Goal: Task Accomplishment & Management: Complete application form

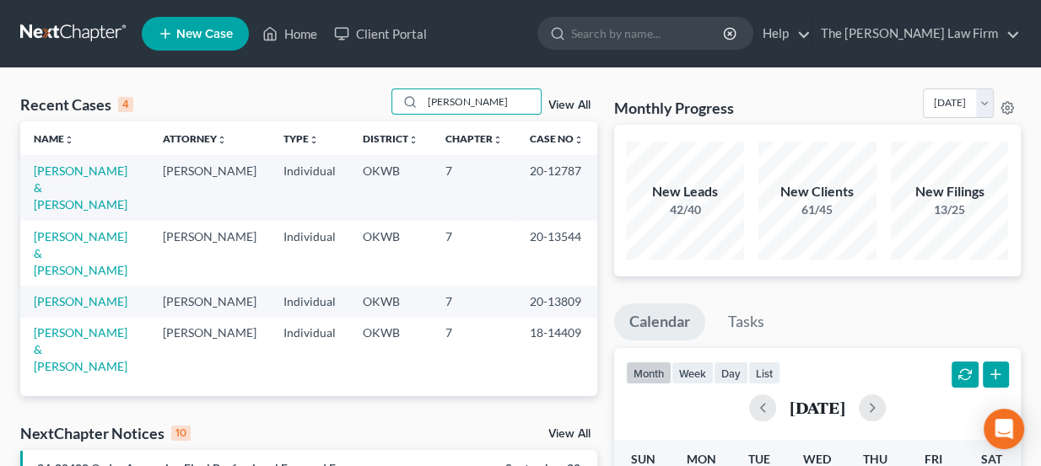
type input "[PERSON_NAME]"
click at [201, 38] on span "New Case" at bounding box center [204, 34] width 57 height 13
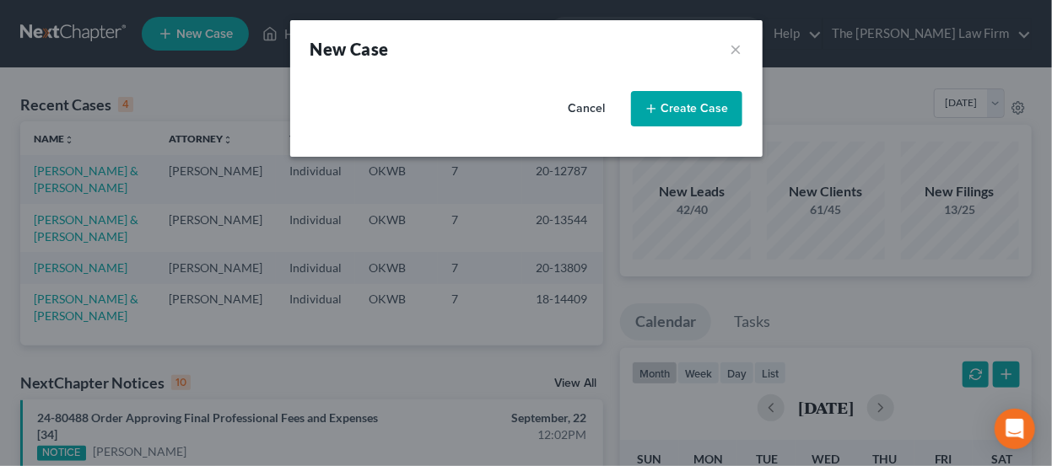
select select "65"
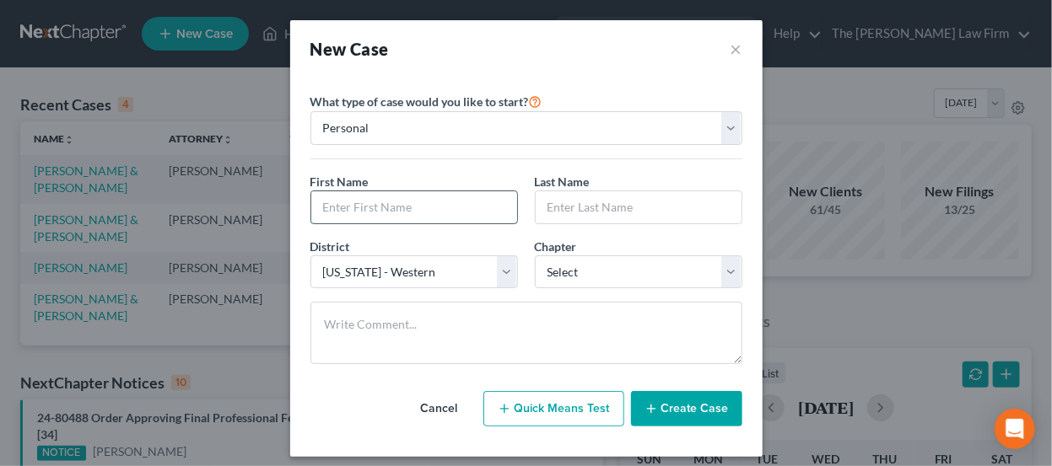
click at [437, 202] on input "text" at bounding box center [414, 207] width 206 height 32
type input "[PERSON_NAME]"
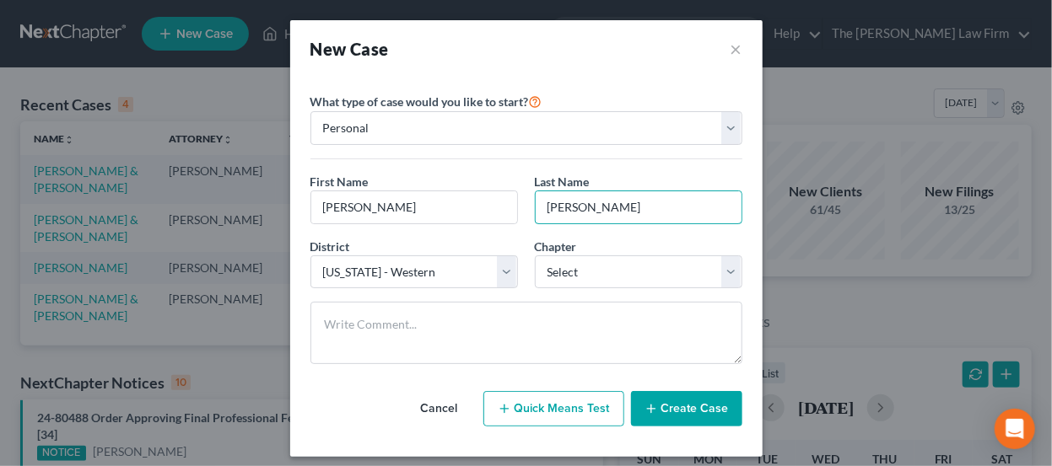
type input "[PERSON_NAME]"
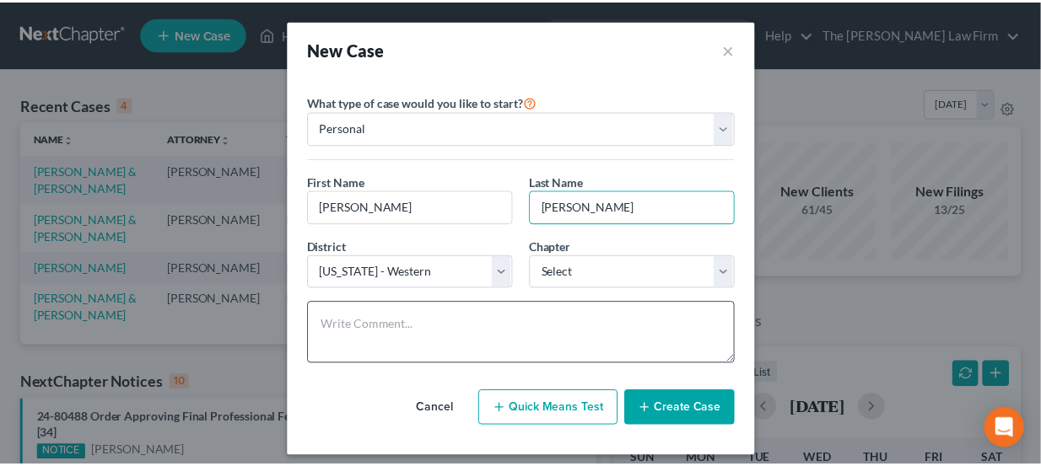
scroll to position [8, 0]
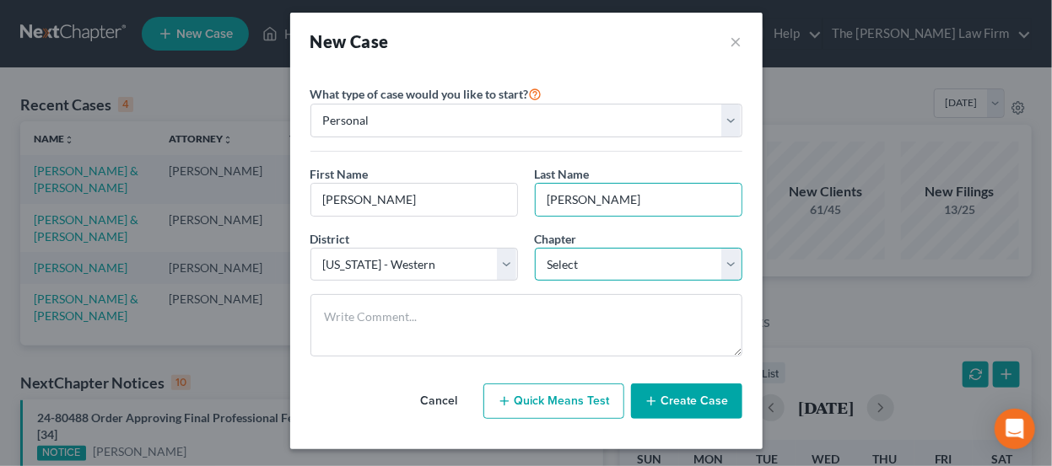
click at [550, 270] on select "Select 7 11 12 13" at bounding box center [639, 265] width 208 height 34
click at [586, 278] on select "Select 7 11 12 13" at bounding box center [639, 265] width 208 height 34
select select "3"
click at [535, 248] on select "Select 7 11 12 13" at bounding box center [639, 265] width 208 height 34
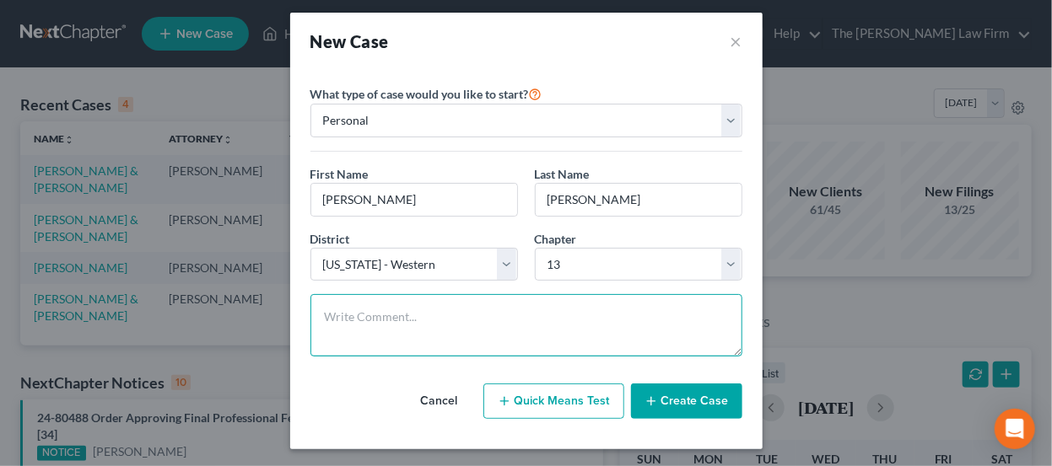
click at [491, 318] on textarea at bounding box center [526, 325] width 432 height 62
click at [398, 323] on textarea at bounding box center [526, 325] width 432 height 62
type textarea "Ch & district are confirmed"
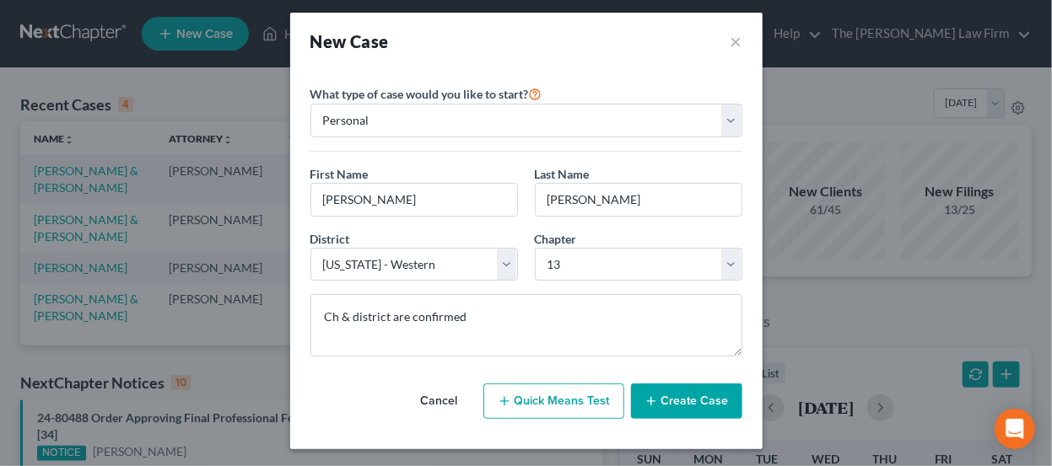
click at [708, 397] on button "Create Case" at bounding box center [686, 401] width 111 height 35
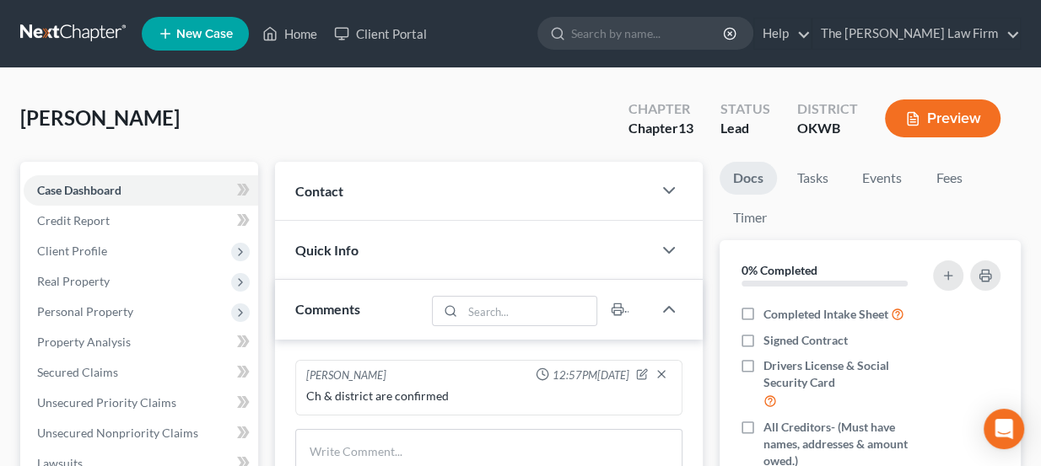
click at [417, 185] on div "Contact" at bounding box center [464, 191] width 378 height 58
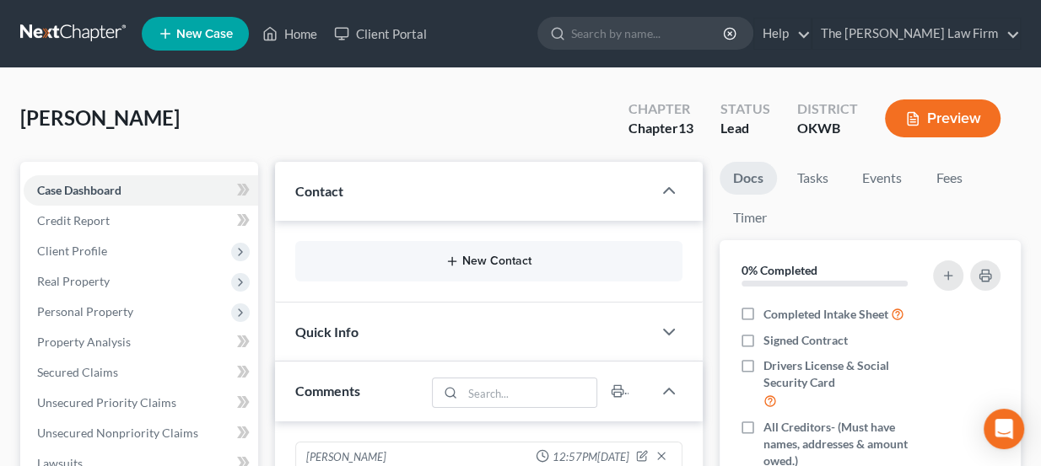
click at [461, 262] on button "New Contact" at bounding box center [489, 261] width 361 height 13
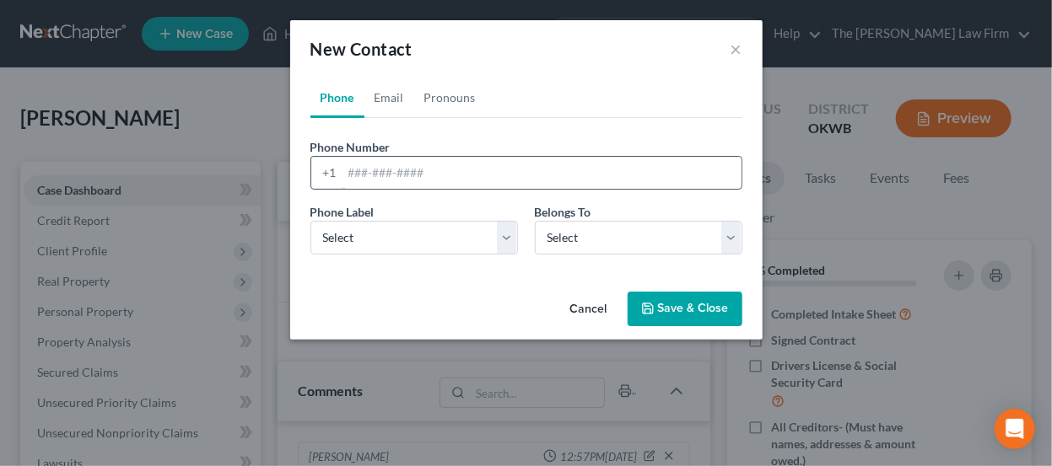
paste input "[PHONE_NUMBER] [EMAIL_ADDRESS][DOMAIN_NAME]"
drag, startPoint x: 580, startPoint y: 172, endPoint x: 426, endPoint y: 159, distance: 155.0
click at [426, 159] on input "[PHONE_NUMBER] [EMAIL_ADDRESS][DOMAIN_NAME]" at bounding box center [541, 173] width 399 height 32
type input "[PHONE_NUMBER]"
click at [420, 236] on select "Select Mobile Home Work Other" at bounding box center [414, 238] width 208 height 34
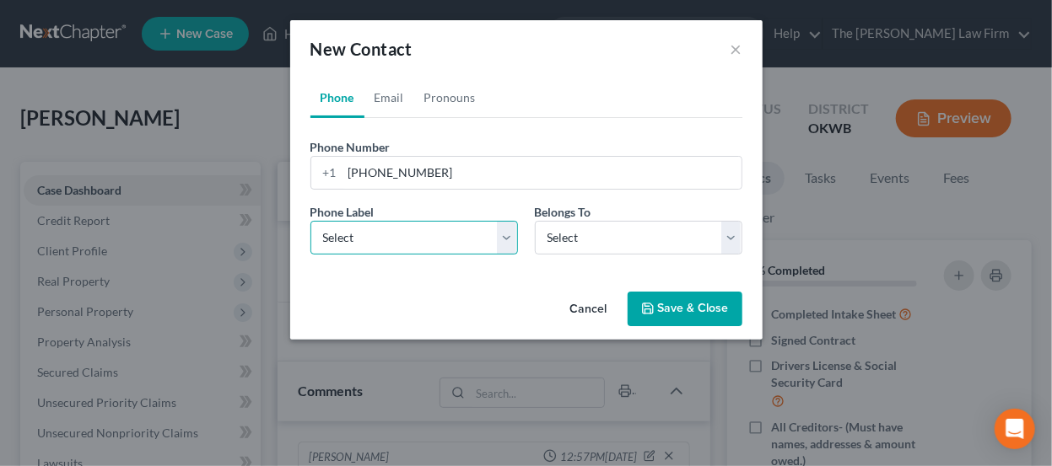
select select "0"
click at [310, 221] on select "Select Mobile Home Work Other" at bounding box center [414, 238] width 208 height 34
click at [631, 258] on div "Phone Label * Select Mobile Home Work Other Belongs To * Select Client Other" at bounding box center [526, 235] width 449 height 65
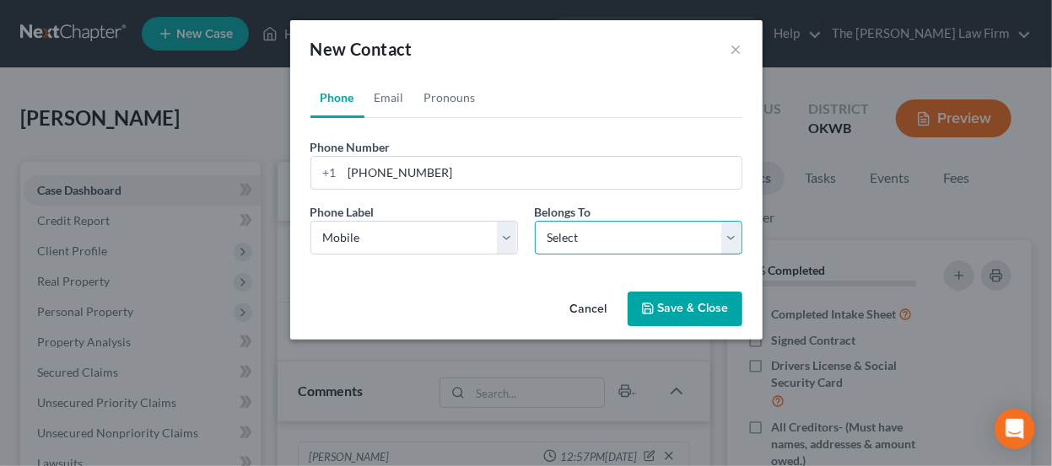
click at [627, 244] on select "Select Client Other" at bounding box center [639, 238] width 208 height 34
select select "0"
click at [535, 221] on select "Select Client Other" at bounding box center [639, 238] width 208 height 34
select select "0"
click at [399, 99] on link "Email" at bounding box center [389, 98] width 50 height 40
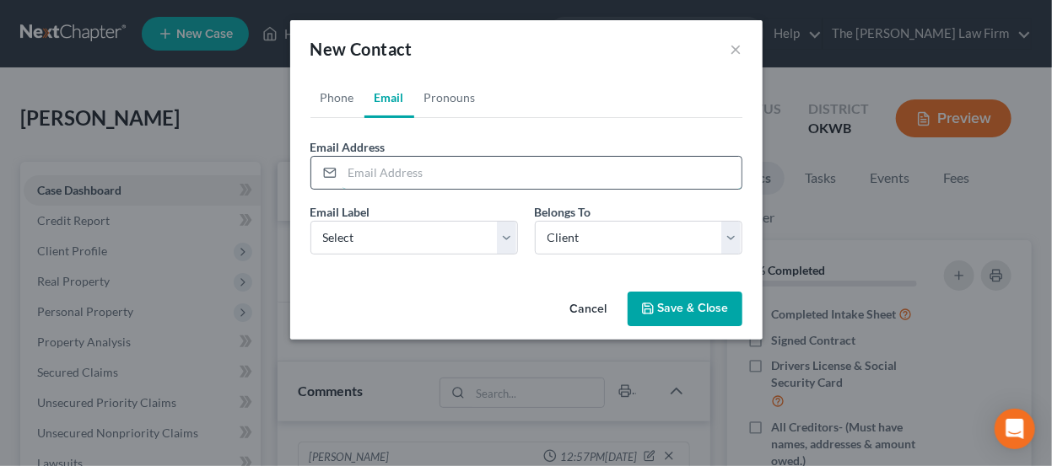
paste input "[EMAIL_ADDRESS][DOMAIN_NAME]"
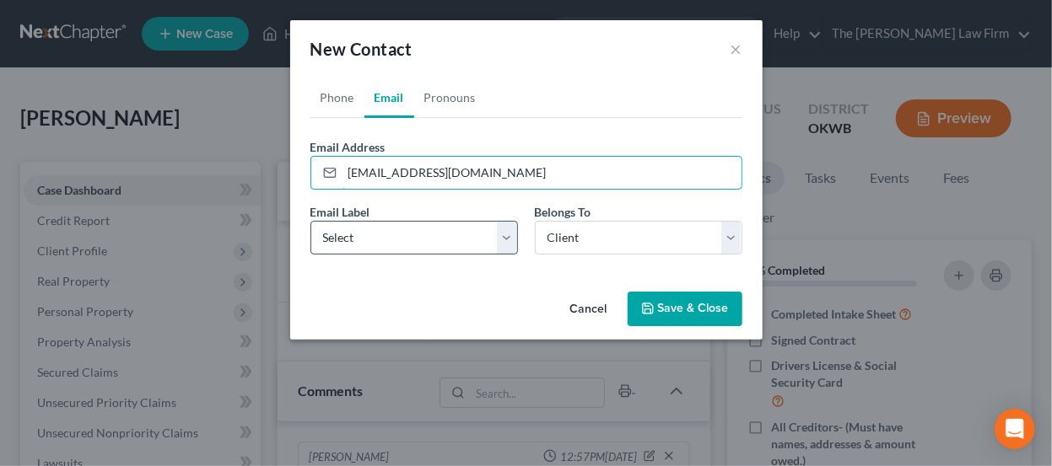
type input "[EMAIL_ADDRESS][DOMAIN_NAME]"
click at [432, 240] on select "Select Home Work Other" at bounding box center [414, 238] width 208 height 34
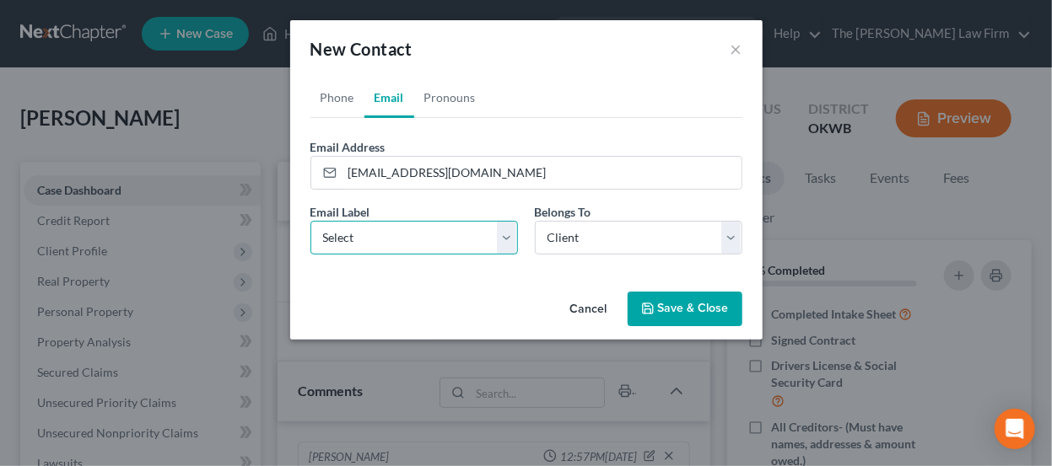
select select "0"
click at [310, 221] on select "Select Home Work Other" at bounding box center [414, 238] width 208 height 34
click at [672, 298] on button "Save & Close" at bounding box center [685, 309] width 115 height 35
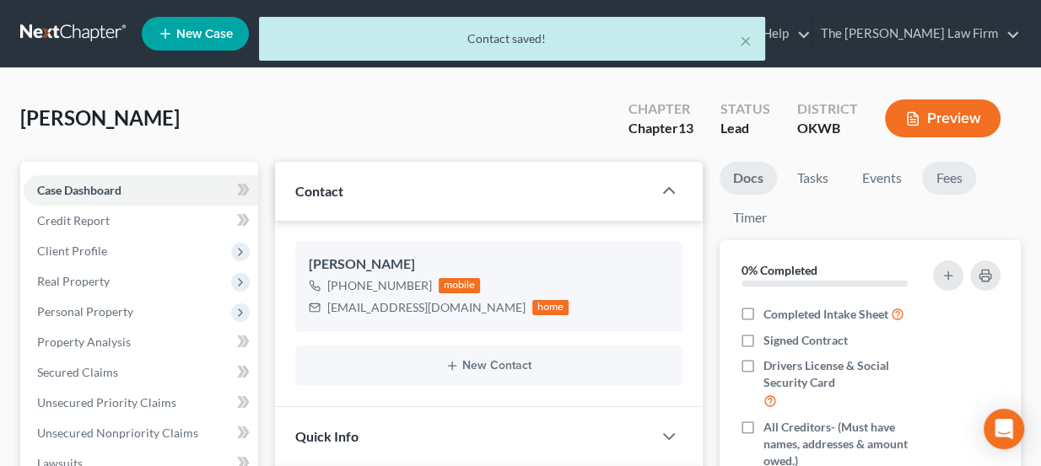
click at [941, 173] on link "Fees" at bounding box center [949, 178] width 54 height 33
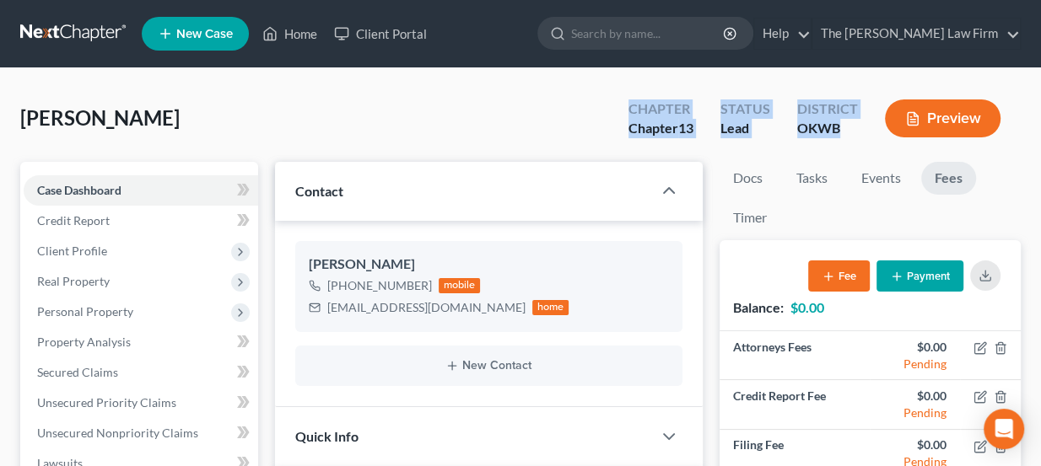
drag, startPoint x: 655, startPoint y: 111, endPoint x: 838, endPoint y: 127, distance: 182.9
click at [838, 127] on div "Chapter Chapter 13 Status Lead District OKWB Preview" at bounding box center [818, 120] width 406 height 50
click at [838, 127] on div "OKWB" at bounding box center [827, 128] width 61 height 19
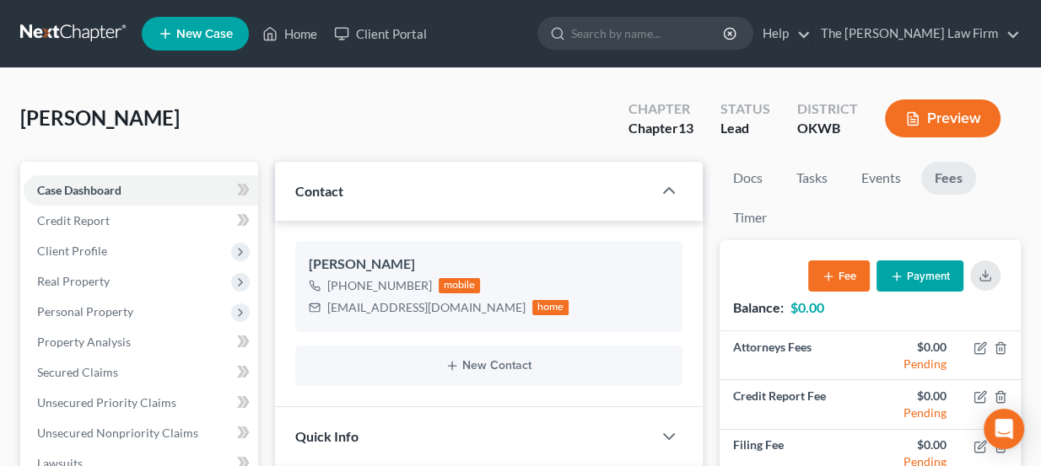
scroll to position [31, 0]
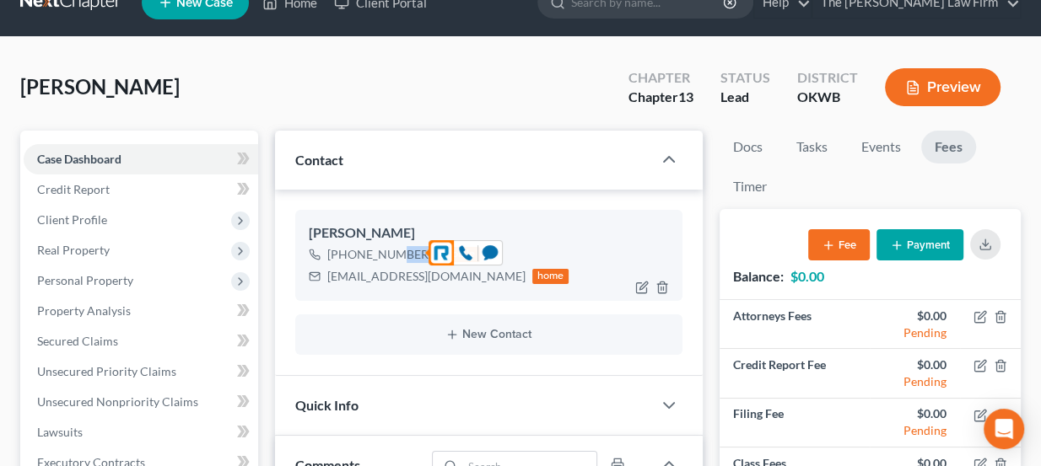
drag, startPoint x: 406, startPoint y: 258, endPoint x: 382, endPoint y: 255, distance: 23.9
click at [382, 255] on div "[PHONE_NUMBER]" at bounding box center [379, 254] width 105 height 17
click at [380, 255] on div "[PHONE_NUMBER]" at bounding box center [379, 254] width 105 height 17
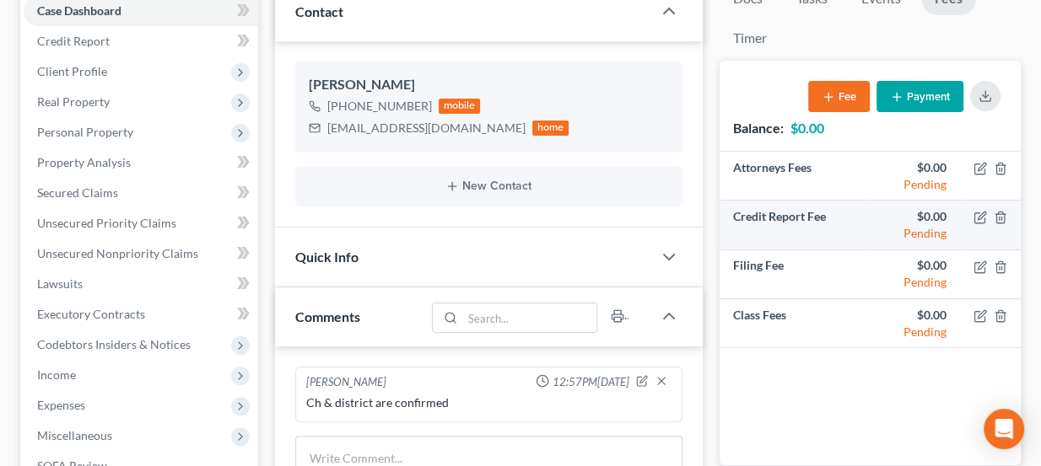
scroll to position [184, 0]
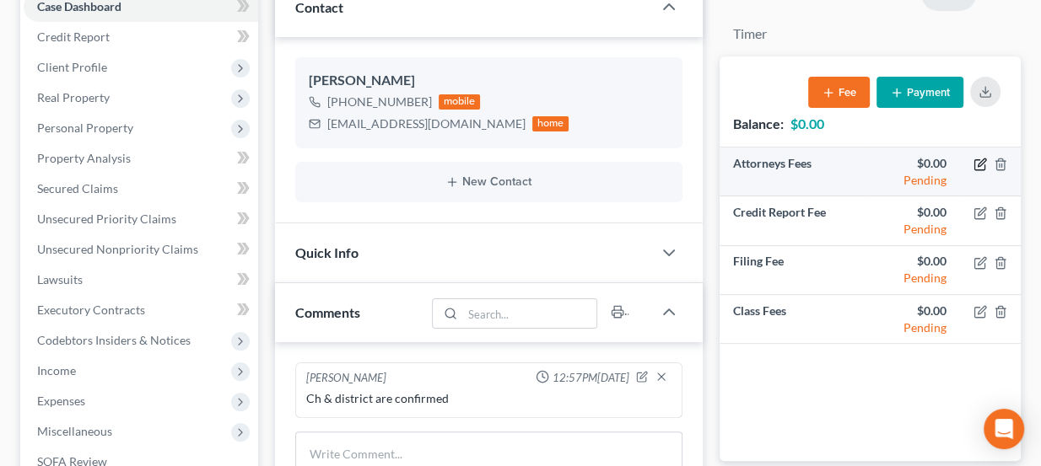
click at [979, 163] on icon "button" at bounding box center [979, 164] width 13 height 13
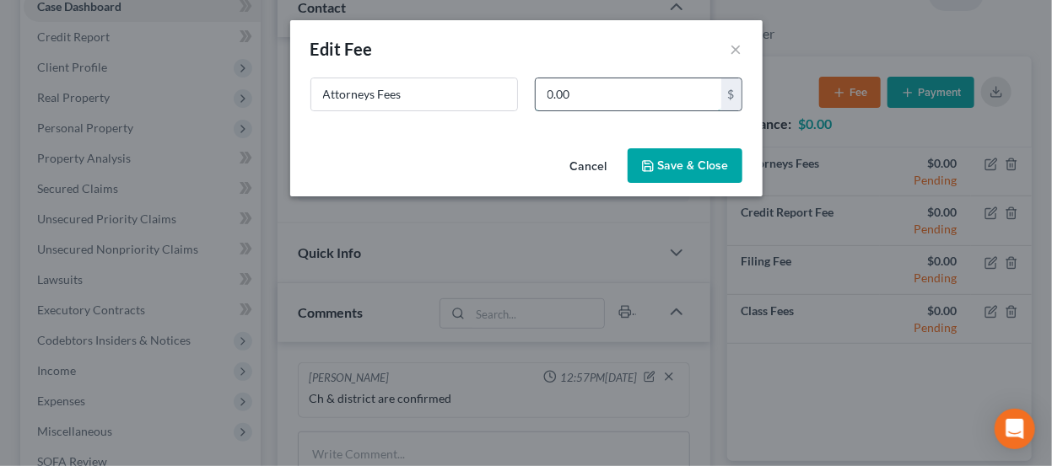
click at [632, 100] on input "0.00" at bounding box center [629, 94] width 186 height 32
type input "4,000"
click at [676, 164] on button "Save & Close" at bounding box center [685, 165] width 115 height 35
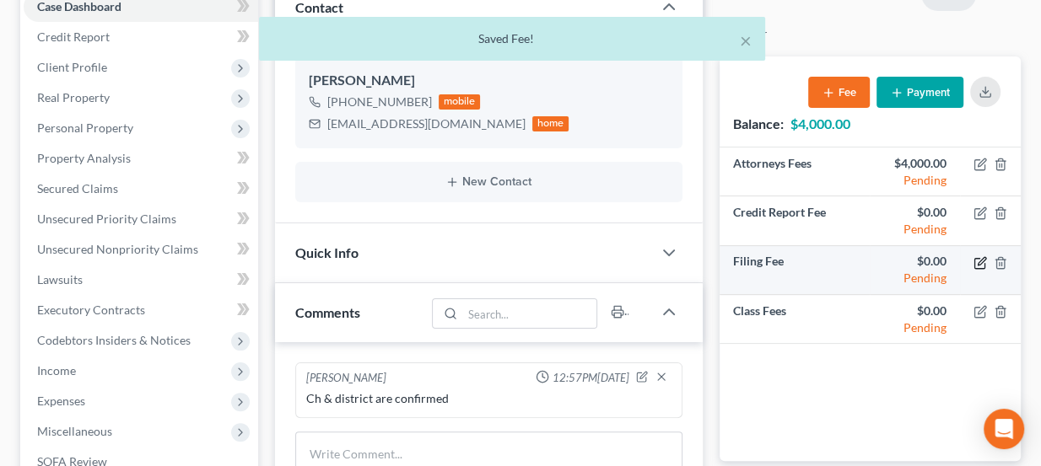
click at [979, 262] on icon "button" at bounding box center [982, 261] width 8 height 8
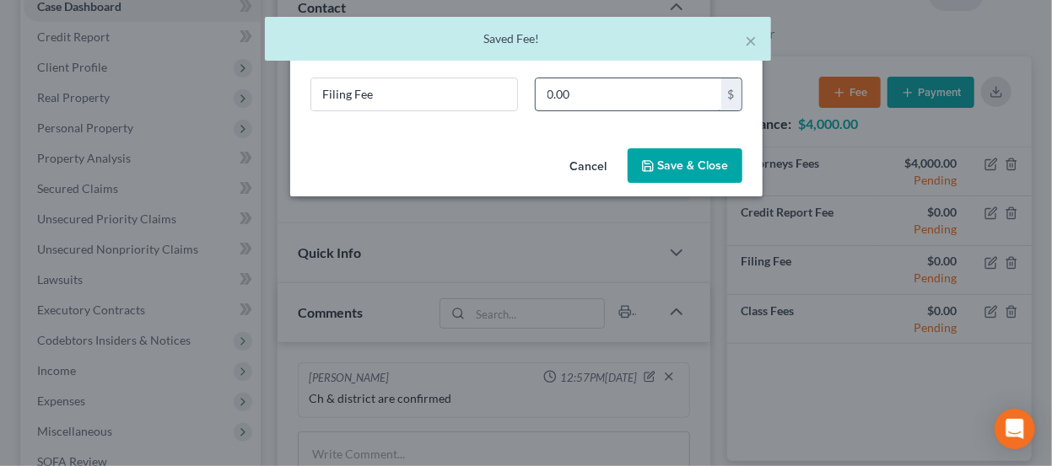
click at [578, 97] on input "0.00" at bounding box center [629, 94] width 186 height 32
type input "313"
click at [683, 152] on button "Save & Close" at bounding box center [685, 165] width 115 height 35
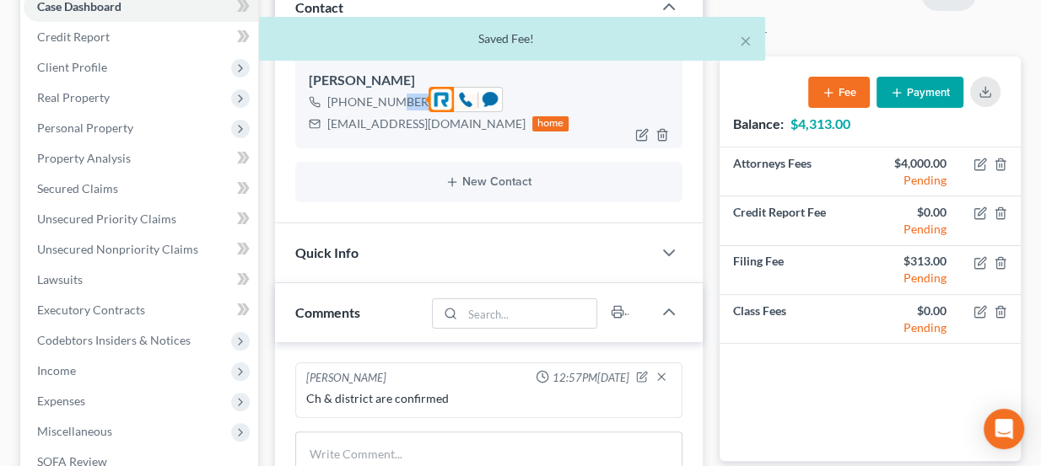
drag, startPoint x: 376, startPoint y: 100, endPoint x: 400, endPoint y: 98, distance: 23.8
click at [400, 98] on div "[PHONE_NUMBER]" at bounding box center [379, 102] width 105 height 17
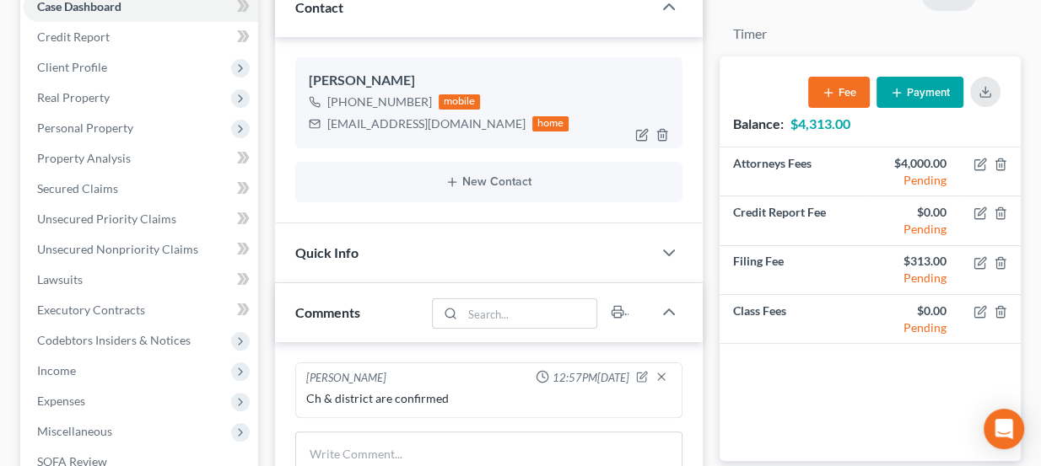
click at [398, 118] on div "[EMAIL_ADDRESS][DOMAIN_NAME]" at bounding box center [426, 124] width 198 height 17
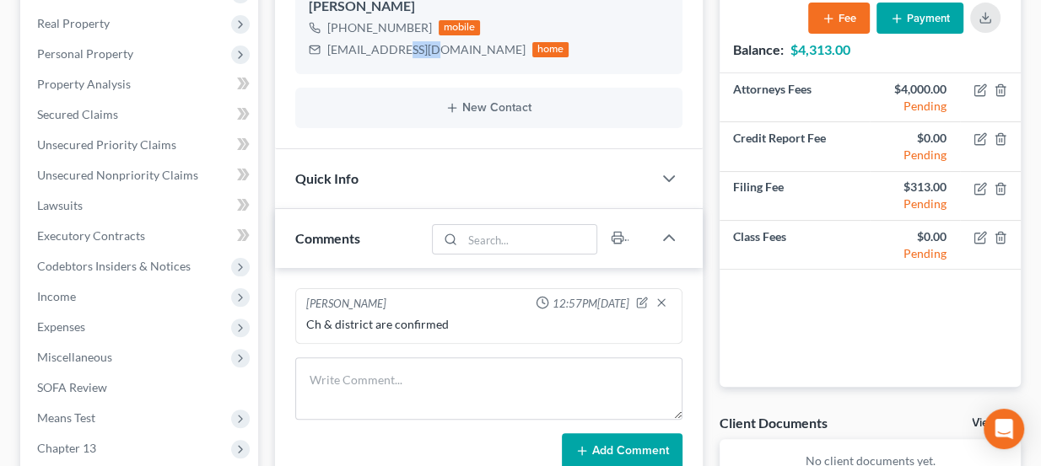
scroll to position [261, 0]
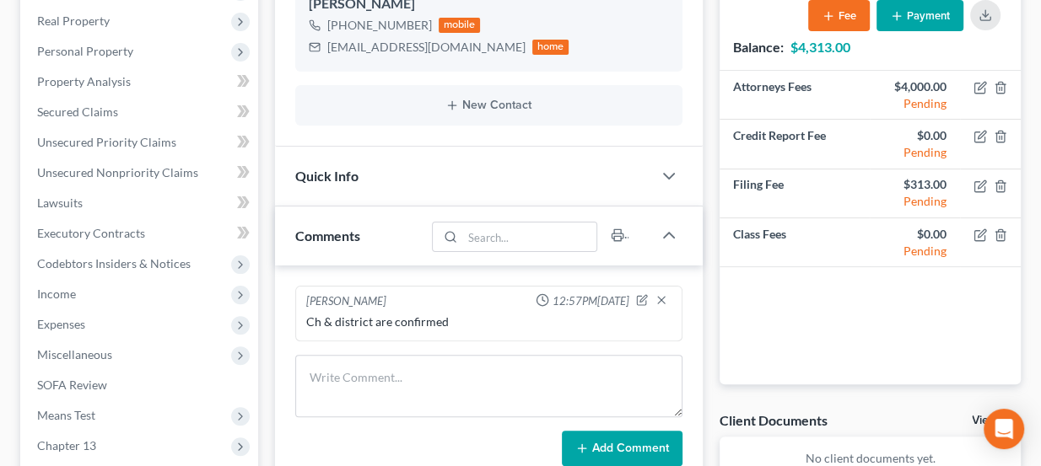
click at [411, 168] on div "Quick Info" at bounding box center [464, 176] width 378 height 58
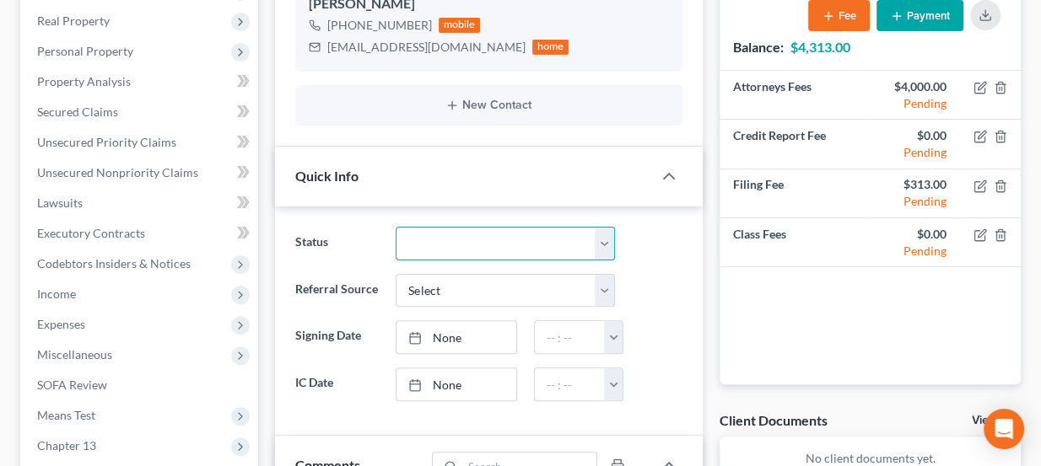
click at [424, 236] on select "Discharged Dismissed Filed Info Sent In Progress Lead Lost Lead Ready to File R…" at bounding box center [505, 244] width 219 height 34
select select "3"
click at [396, 227] on select "Discharged Dismissed Filed Info Sent In Progress Lead Lost Lead Ready to File R…" at bounding box center [505, 244] width 219 height 34
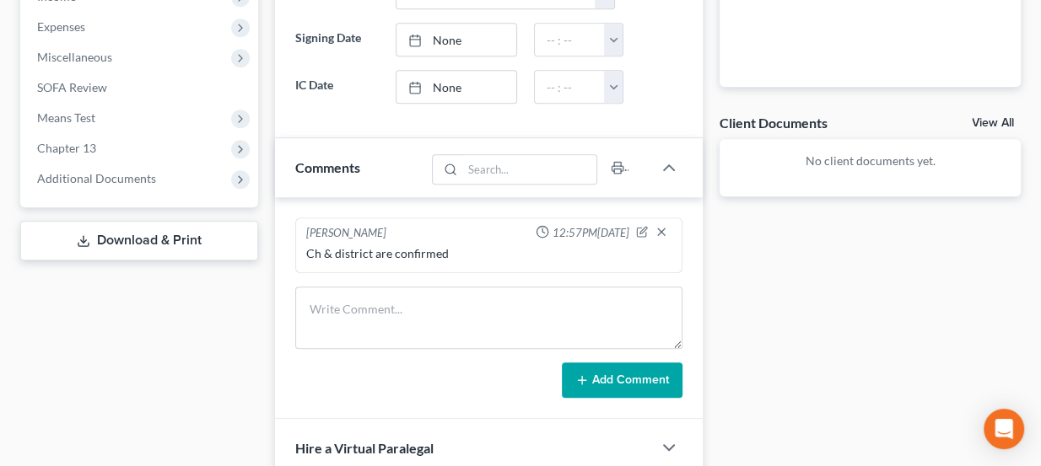
scroll to position [568, 0]
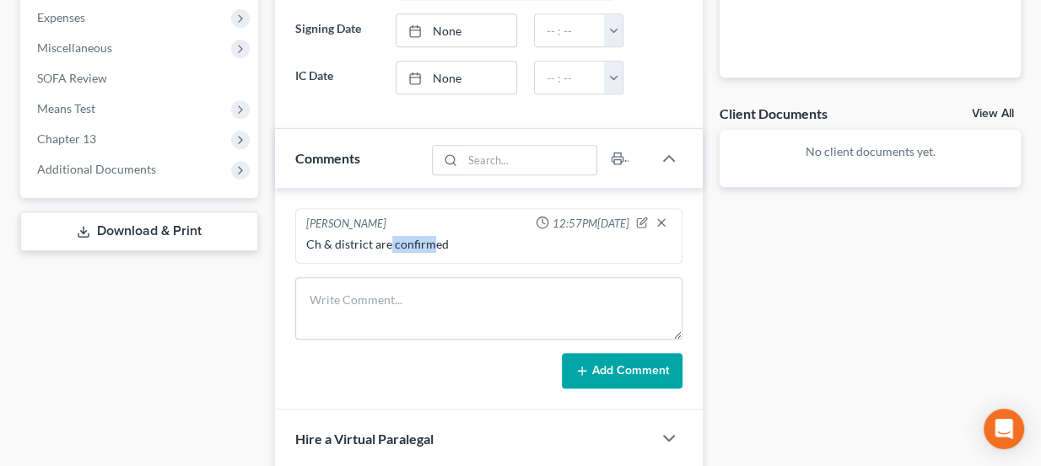
drag, startPoint x: 386, startPoint y: 246, endPoint x: 429, endPoint y: 245, distance: 42.2
click at [428, 245] on div "Ch & district are confirmed" at bounding box center [489, 244] width 366 height 17
click at [429, 245] on div "Ch & district are confirmed" at bounding box center [489, 244] width 366 height 17
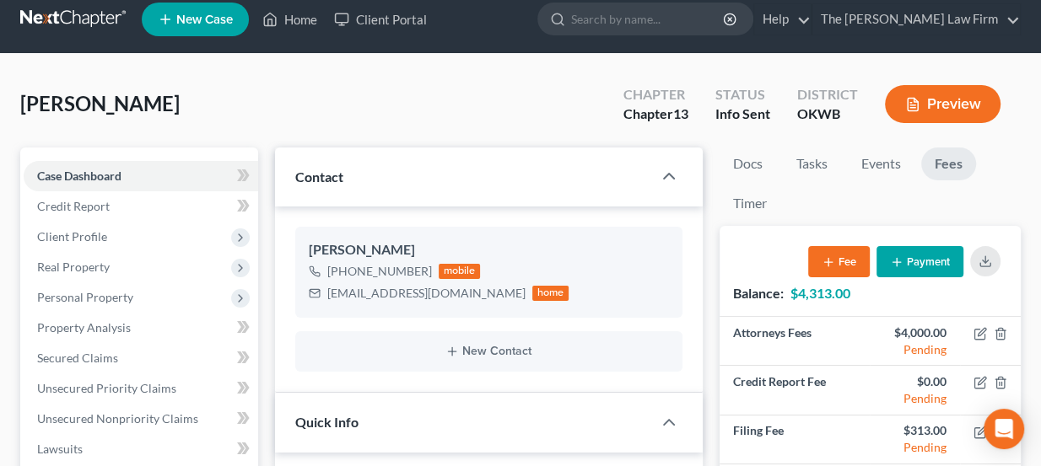
scroll to position [0, 0]
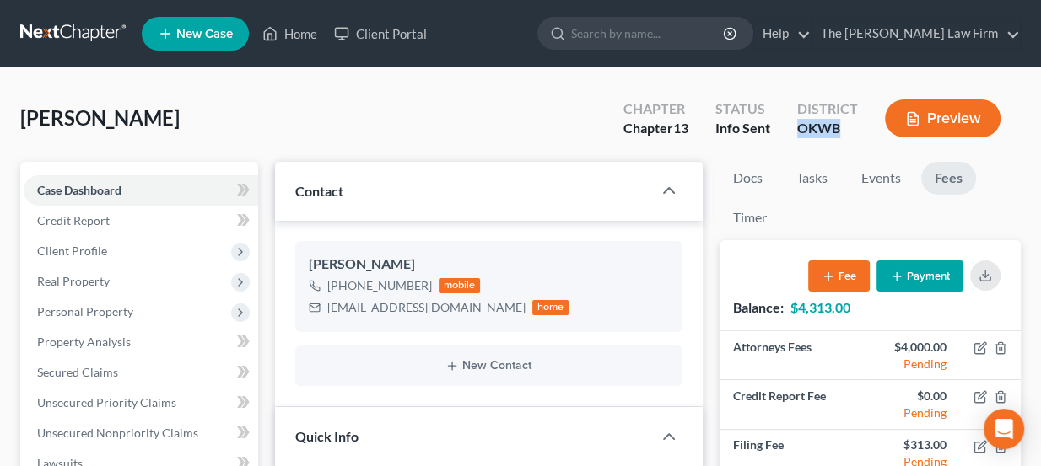
drag, startPoint x: 790, startPoint y: 132, endPoint x: 848, endPoint y: 126, distance: 58.5
click at [848, 126] on div "District OKWB" at bounding box center [828, 120] width 88 height 50
click at [848, 126] on div "OKWB" at bounding box center [827, 128] width 61 height 19
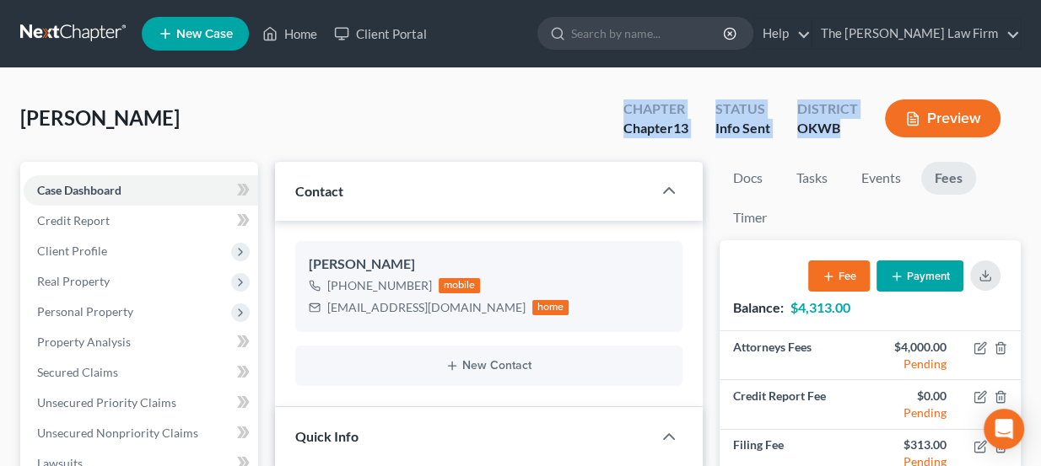
drag, startPoint x: 840, startPoint y: 128, endPoint x: 622, endPoint y: 102, distance: 220.0
click at [622, 102] on div "Chapter Chapter 13 Status Info [GEOGRAPHIC_DATA] [GEOGRAPHIC_DATA] Preview" at bounding box center [815, 120] width 411 height 50
click at [623, 102] on div "Chapter" at bounding box center [655, 109] width 65 height 19
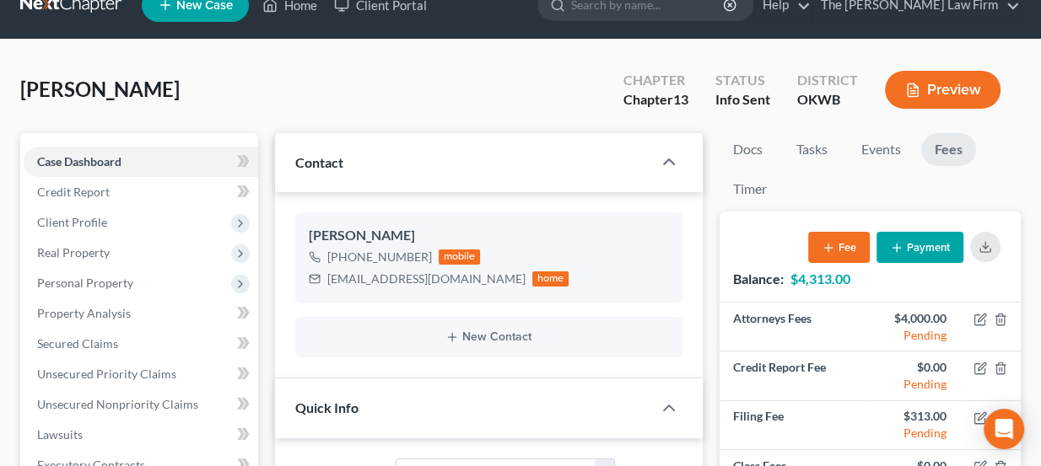
scroll to position [76, 0]
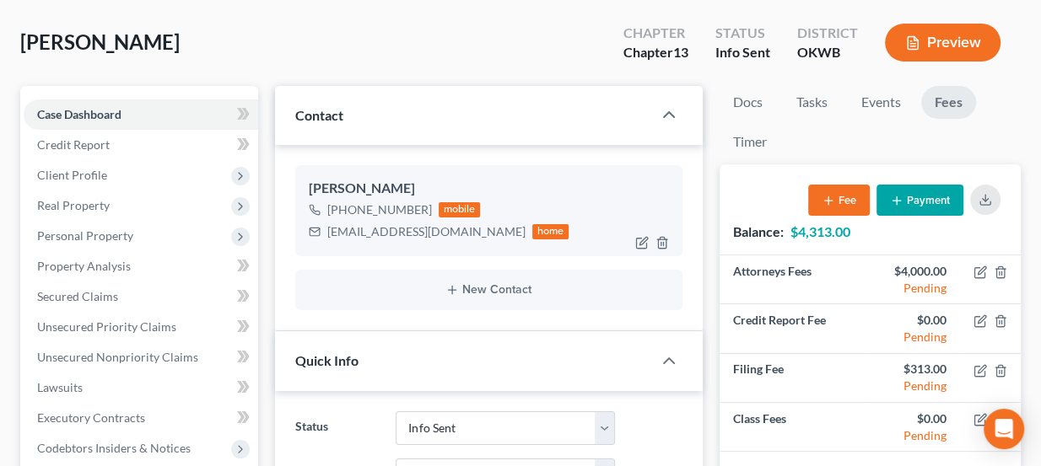
click at [388, 225] on div "[EMAIL_ADDRESS][DOMAIN_NAME]" at bounding box center [426, 232] width 198 height 17
copy div "[EMAIL_ADDRESS][DOMAIN_NAME]"
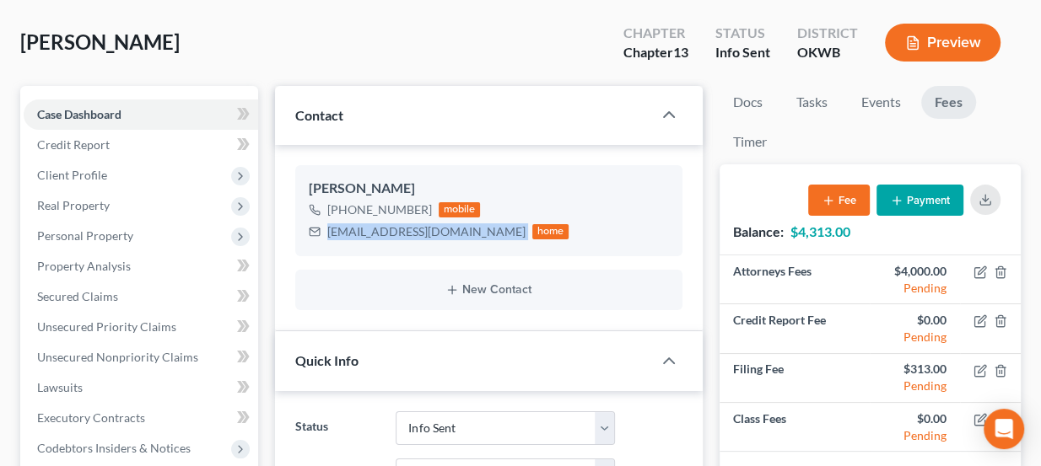
scroll to position [0, 0]
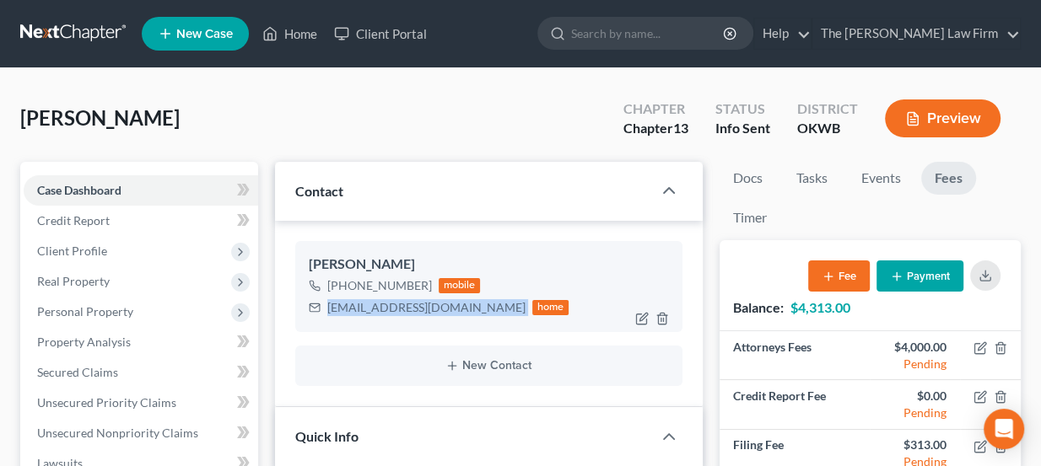
copy div "[EMAIL_ADDRESS][DOMAIN_NAME]"
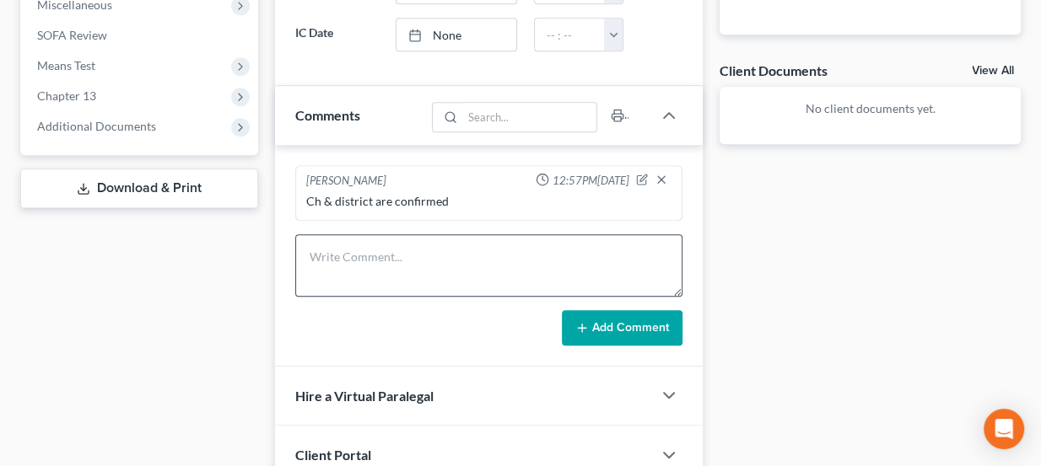
scroll to position [613, 0]
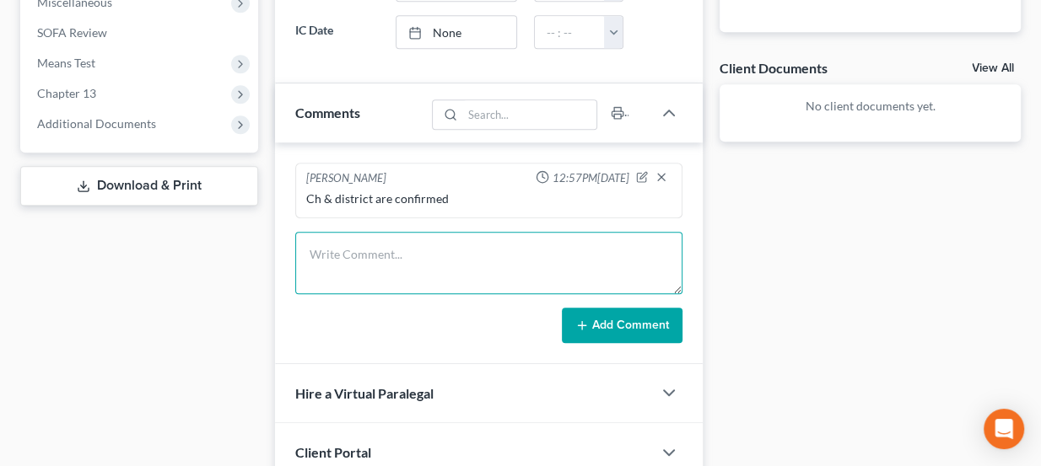
click at [410, 264] on textarea at bounding box center [489, 263] width 388 height 62
type textarea "Sent docs & eSig."
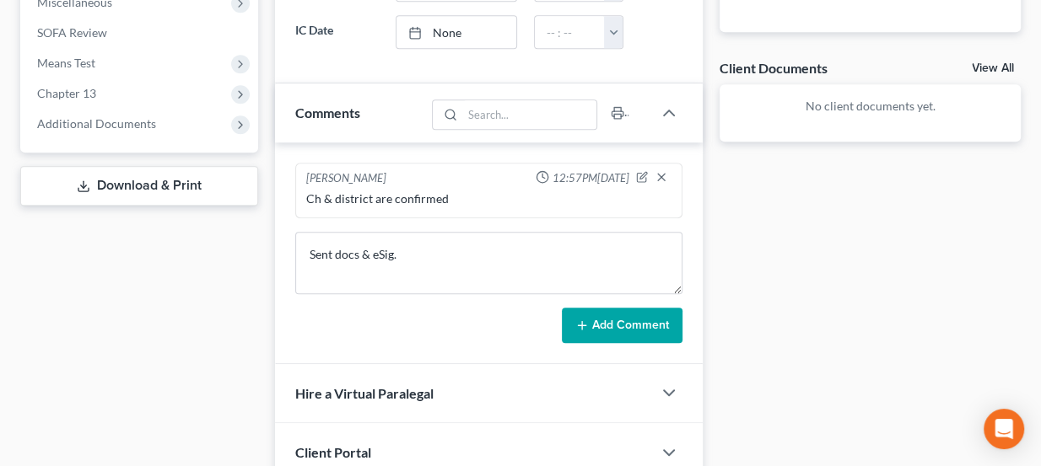
click at [589, 319] on icon at bounding box center [581, 325] width 13 height 13
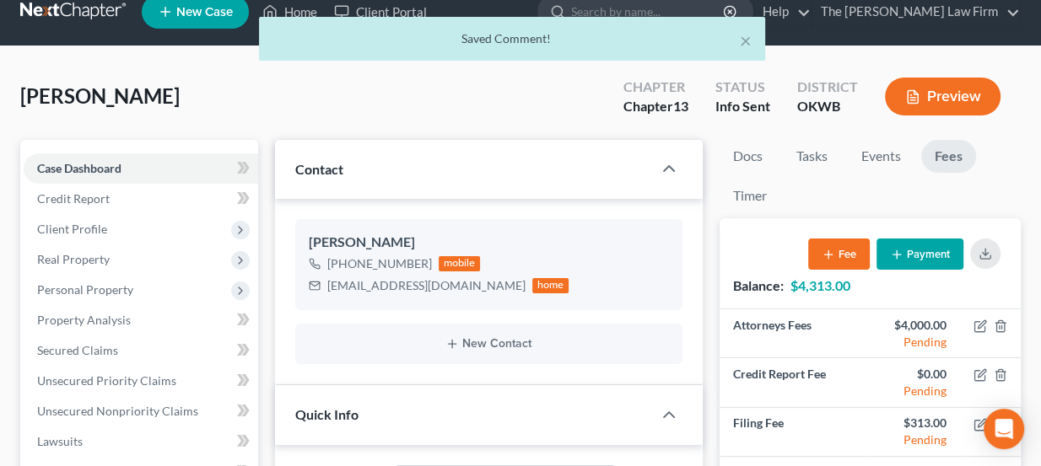
scroll to position [0, 0]
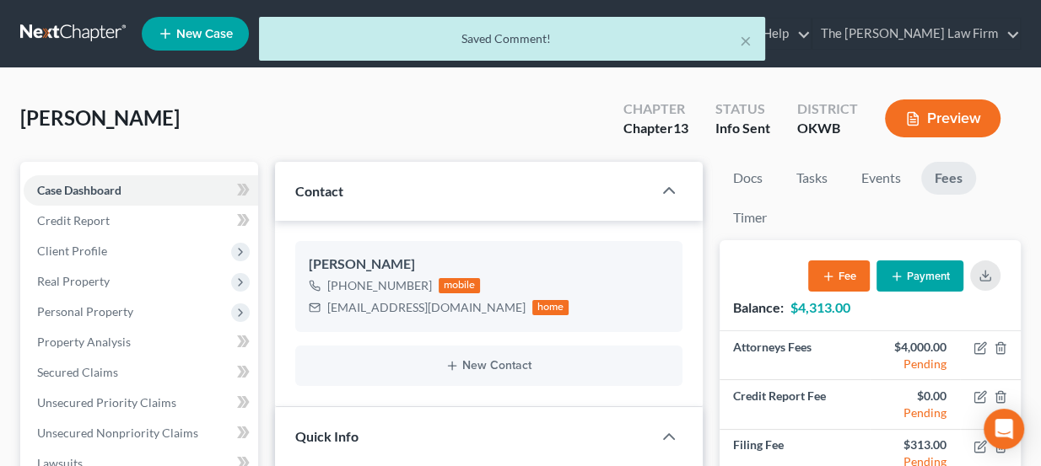
click at [70, 19] on div "× Saved Comment!" at bounding box center [512, 43] width 1041 height 52
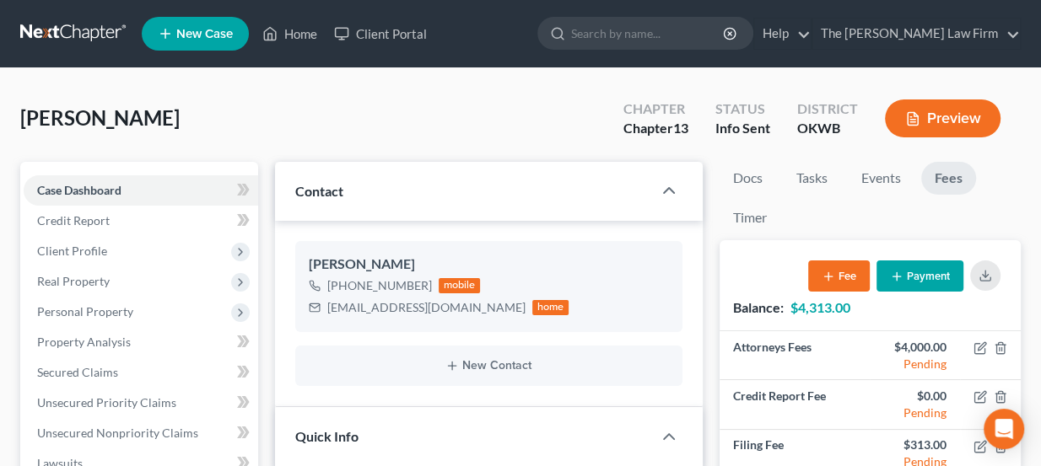
click at [74, 36] on link at bounding box center [74, 34] width 108 height 30
